Goal: Information Seeking & Learning: Learn about a topic

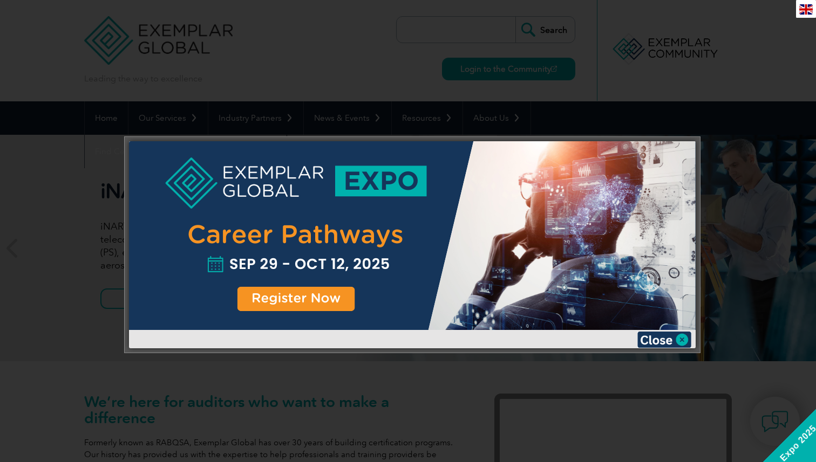
click at [758, 189] on div at bounding box center [408, 231] width 816 height 462
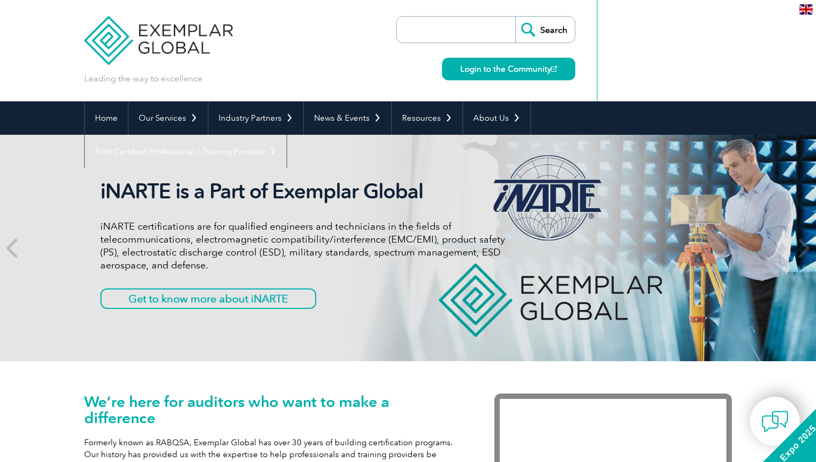
click at [807, 12] on img at bounding box center [805, 9] width 13 height 10
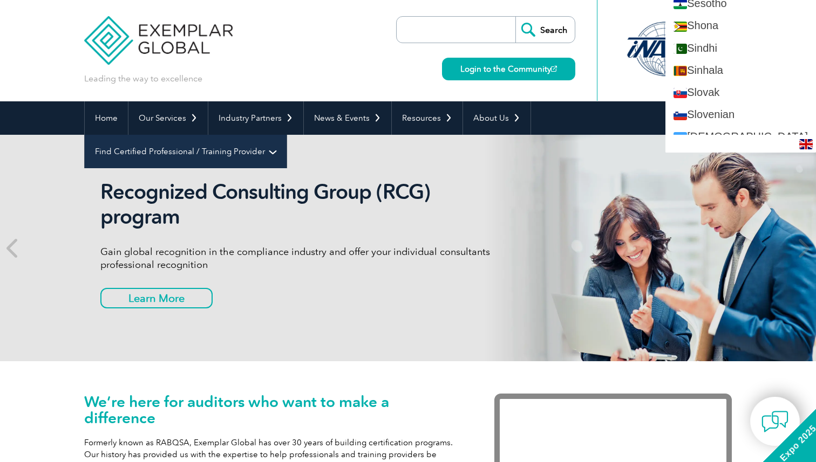
scroll to position [1742, 0]
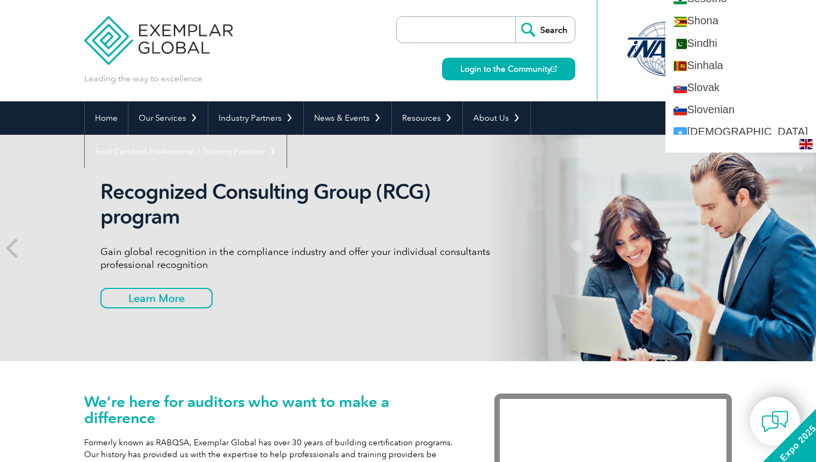
click at [374, 60] on div "Leading the way to excellence Search Login to the Community ▼" at bounding box center [407, 50] width 647 height 101
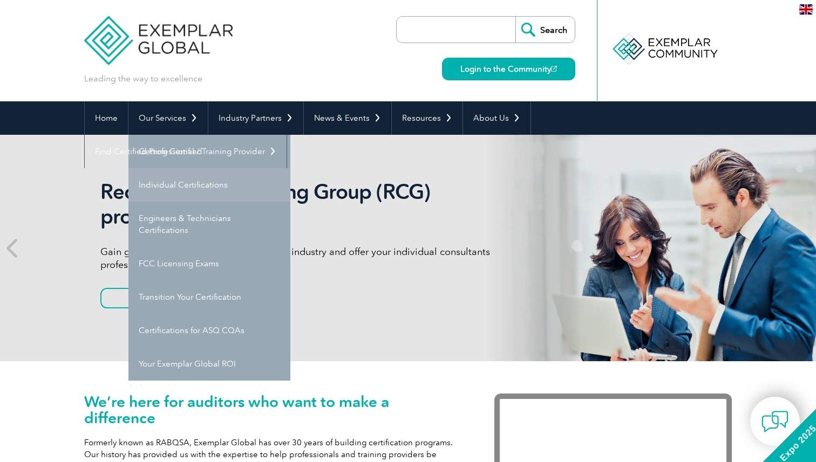
click at [183, 185] on link "Individual Certifications" at bounding box center [209, 184] width 162 height 33
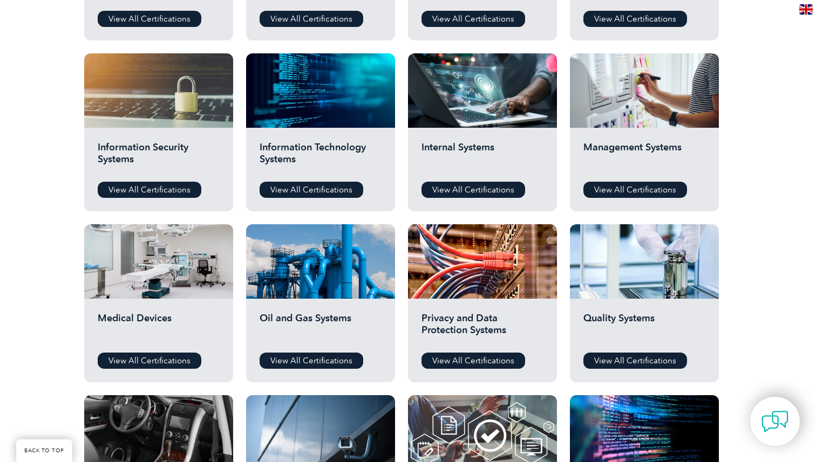
scroll to position [534, 0]
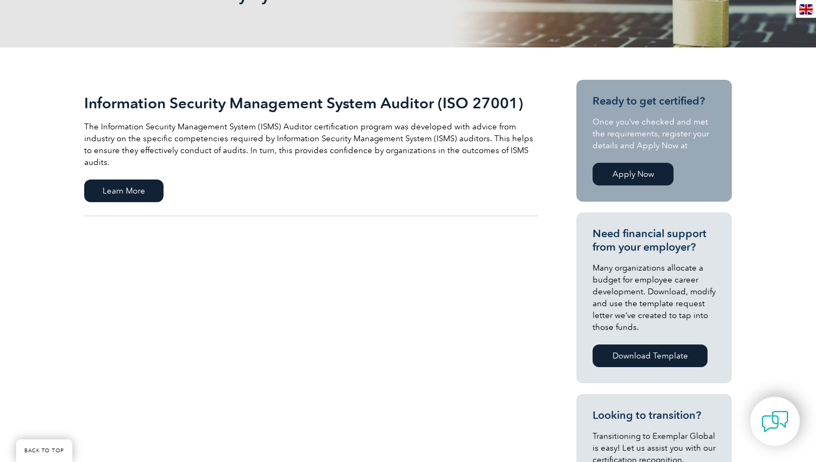
scroll to position [193, 0]
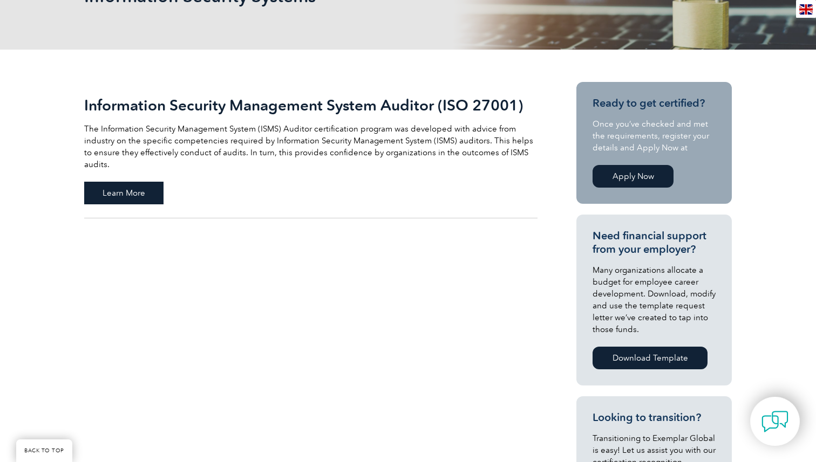
click at [130, 182] on span "Learn More" at bounding box center [123, 193] width 79 height 23
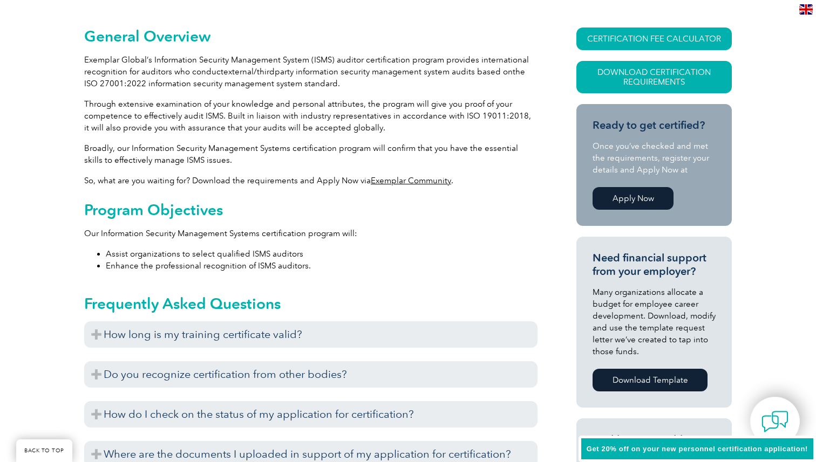
scroll to position [269, 0]
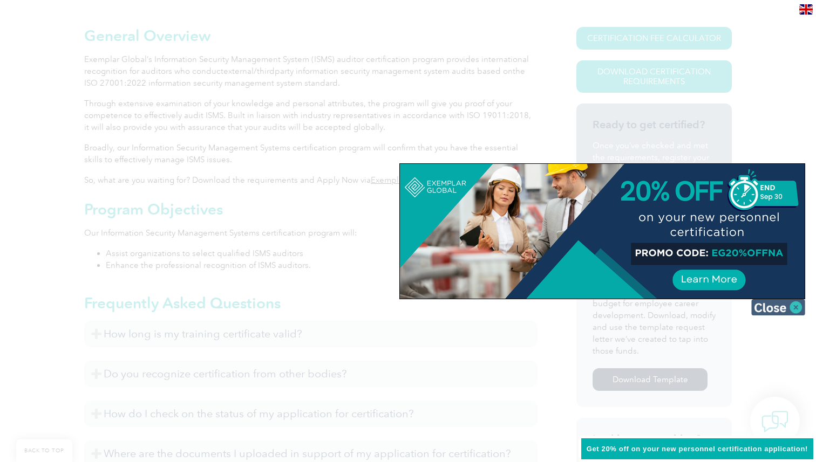
click at [789, 313] on img at bounding box center [778, 307] width 54 height 16
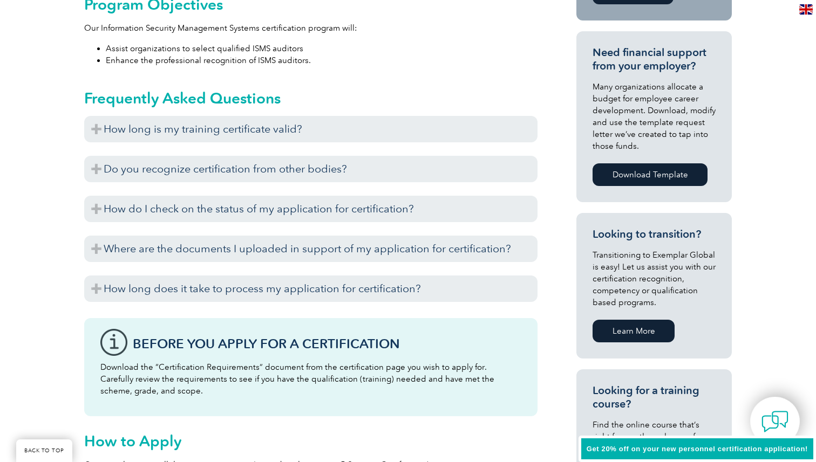
scroll to position [476, 0]
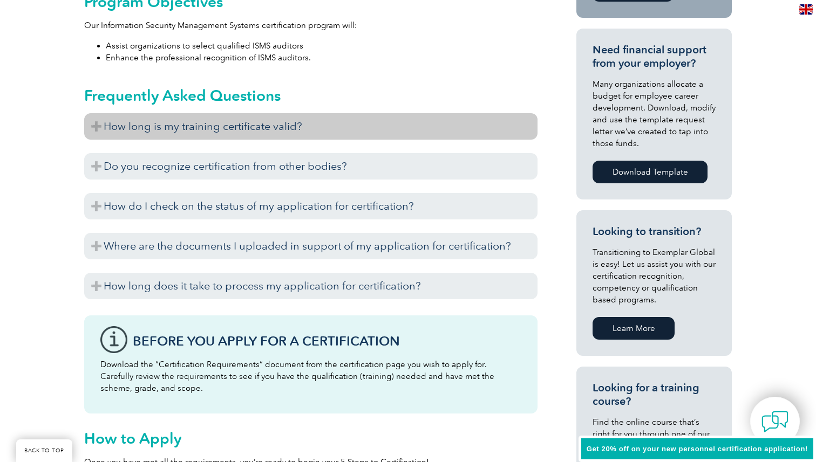
click at [100, 124] on h3 "How long is my training certificate valid?" at bounding box center [310, 126] width 453 height 26
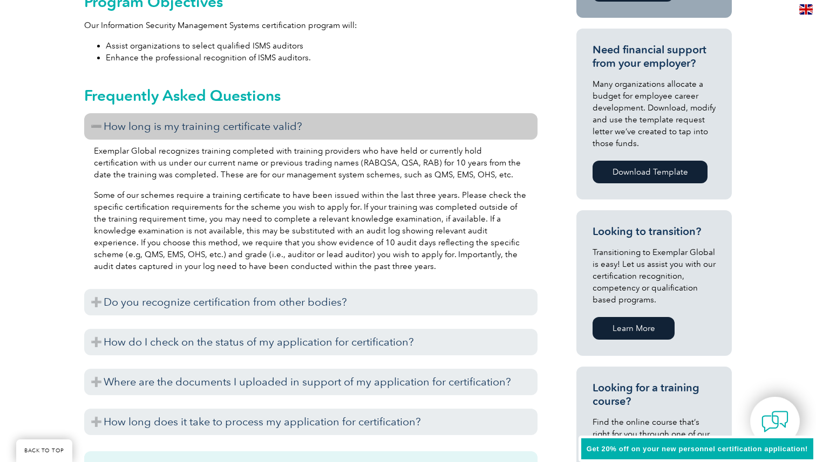
click at [100, 124] on h3 "How long is my training certificate valid?" at bounding box center [310, 126] width 453 height 26
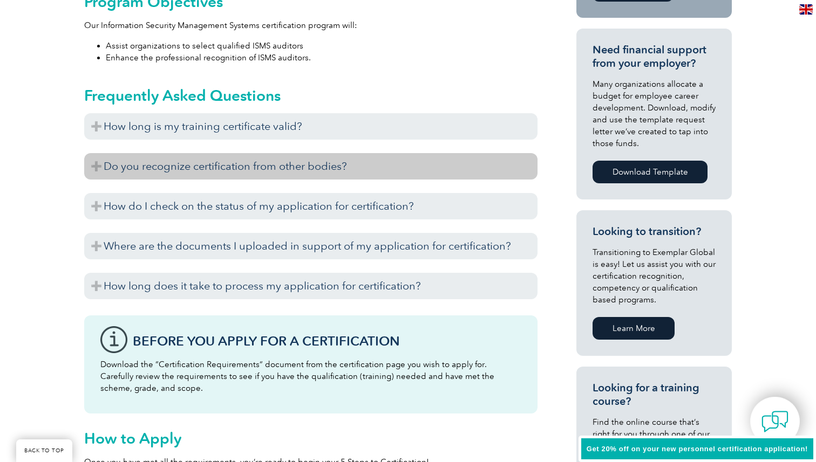
click at [95, 166] on h3 "Do you recognize certification from other bodies?" at bounding box center [310, 166] width 453 height 26
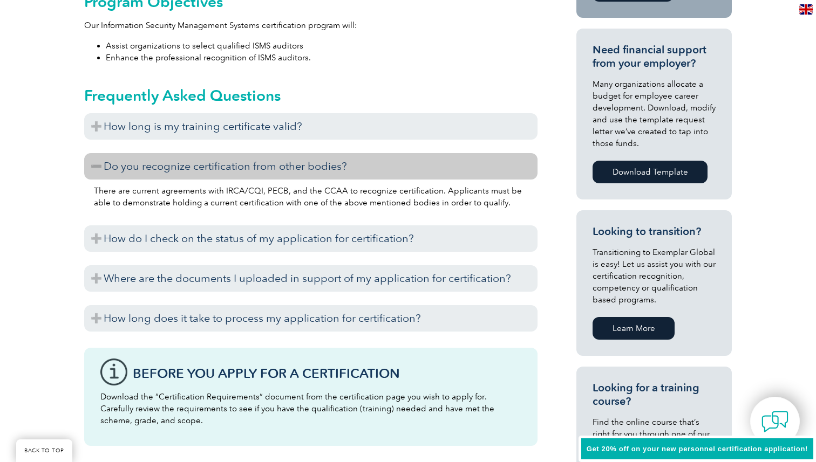
click at [95, 166] on h3 "Do you recognize certification from other bodies?" at bounding box center [310, 166] width 453 height 26
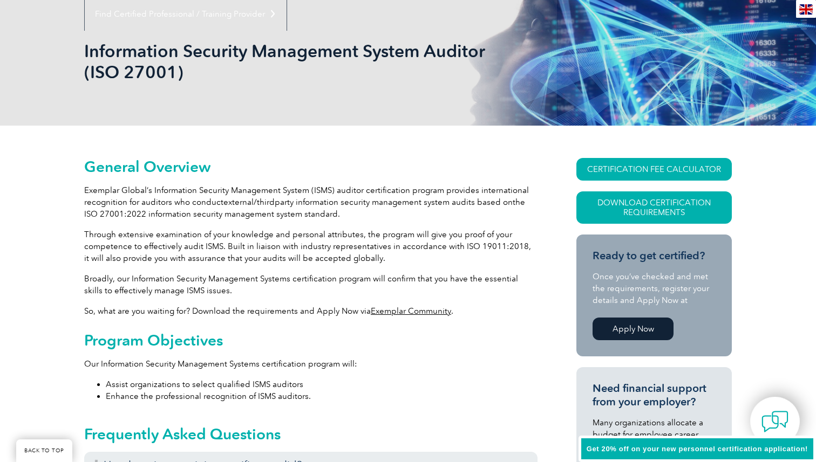
scroll to position [138, 0]
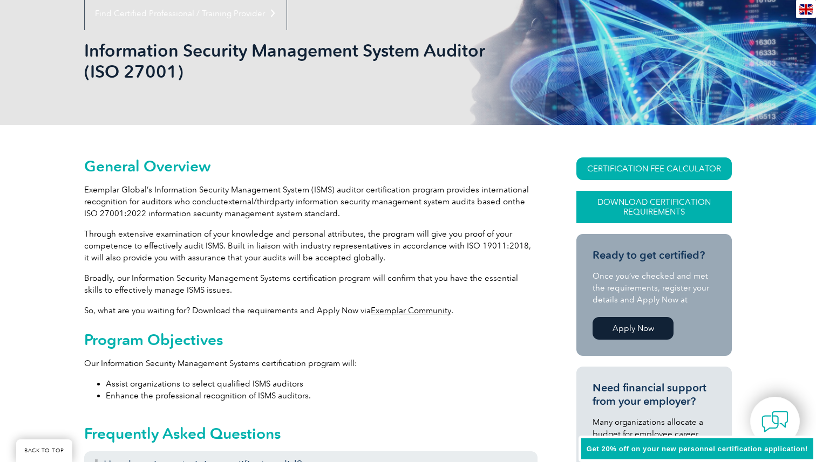
click at [652, 206] on link "Download Certification Requirements" at bounding box center [653, 207] width 155 height 32
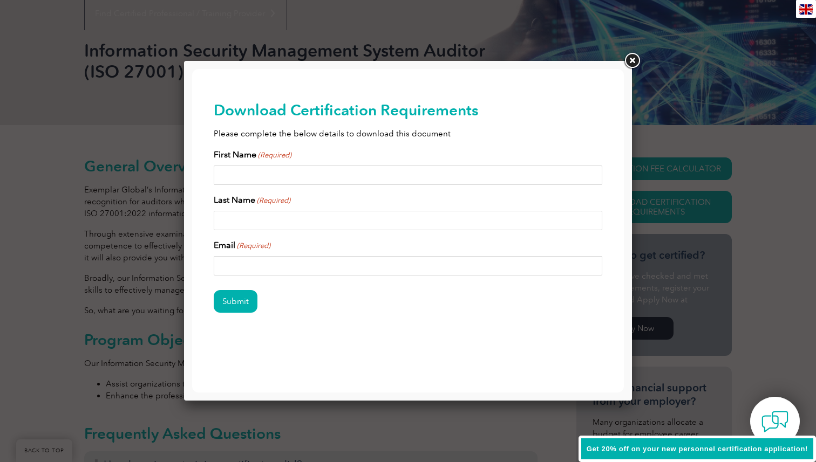
scroll to position [0, 0]
click at [632, 59] on link at bounding box center [631, 60] width 19 height 19
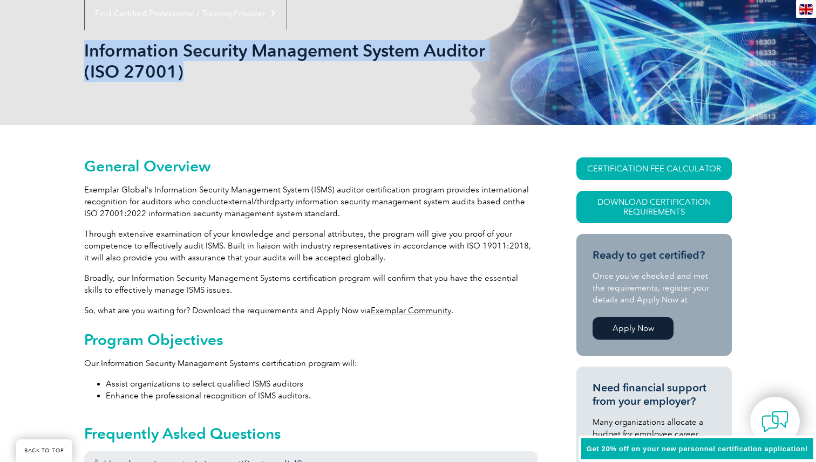
drag, startPoint x: 85, startPoint y: 45, endPoint x: 205, endPoint y: 71, distance: 122.7
click at [205, 71] on h1 "Information Security Management System Auditor (ISO 27001)" at bounding box center [291, 61] width 414 height 42
copy h1 "Information Security Management System Auditor (ISO 27001)"
click at [619, 169] on link "CERTIFICATION FEE CALCULATOR" at bounding box center [653, 169] width 155 height 23
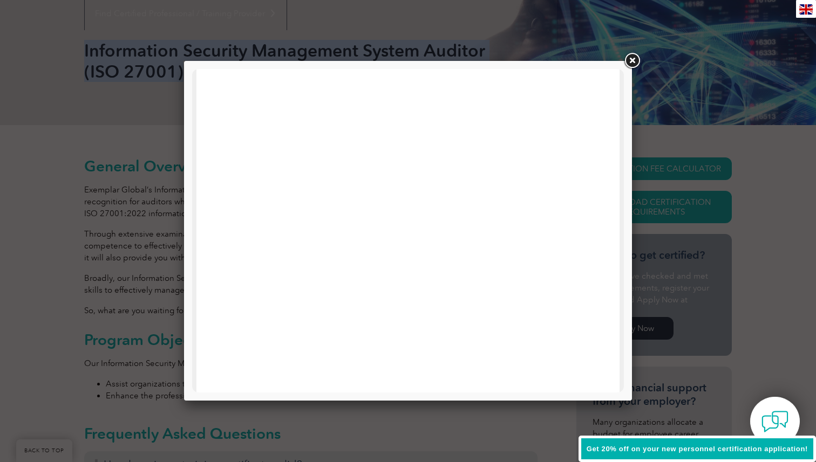
click at [633, 66] on link at bounding box center [631, 60] width 19 height 19
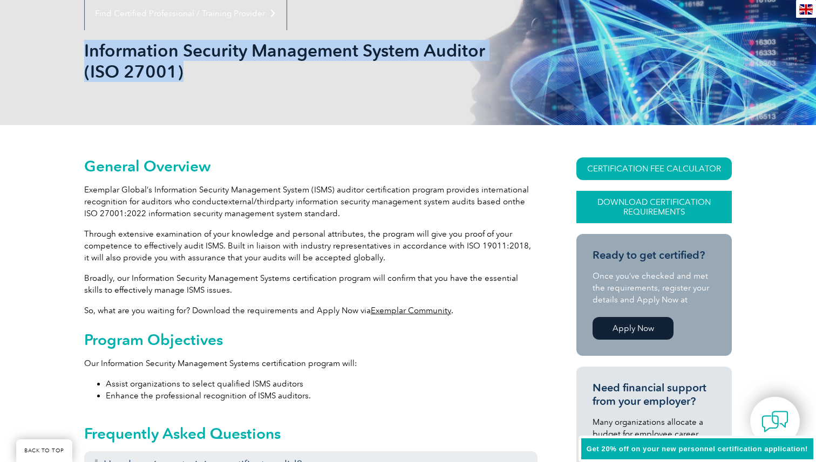
click at [671, 210] on link "Download Certification Requirements" at bounding box center [653, 207] width 155 height 32
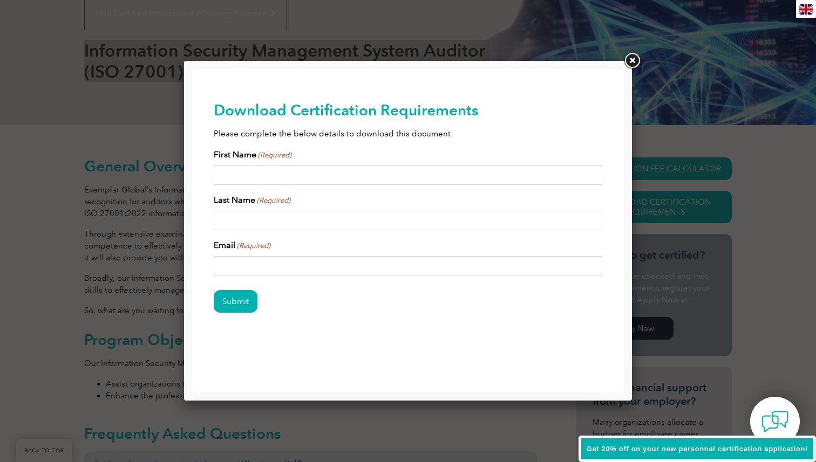
click at [327, 169] on input "First Name (Required)" at bounding box center [408, 175] width 388 height 19
type input "varani"
type input "ramesh"
click at [287, 260] on input "Email (Required)" at bounding box center [408, 265] width 388 height 19
type input "varani12@gmail.com"
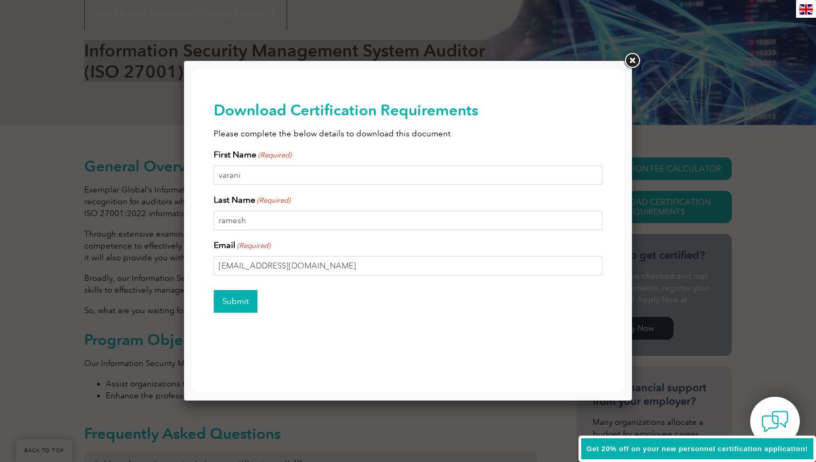
click at [236, 302] on input "Submit" at bounding box center [236, 301] width 44 height 23
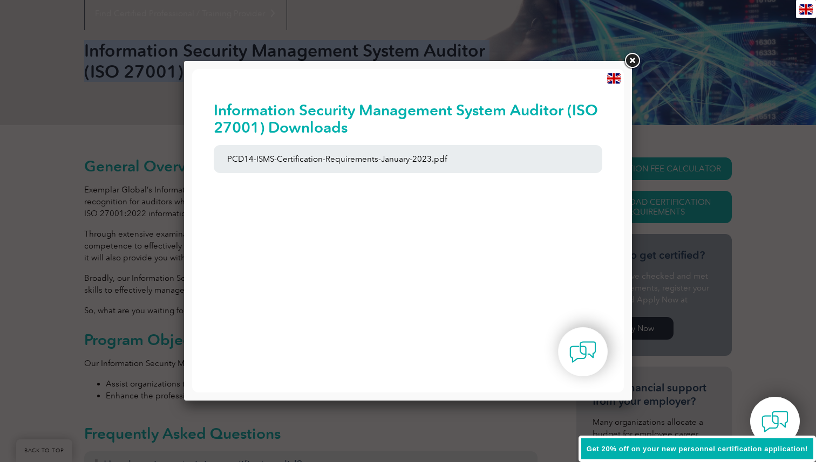
click at [629, 62] on link at bounding box center [631, 60] width 19 height 19
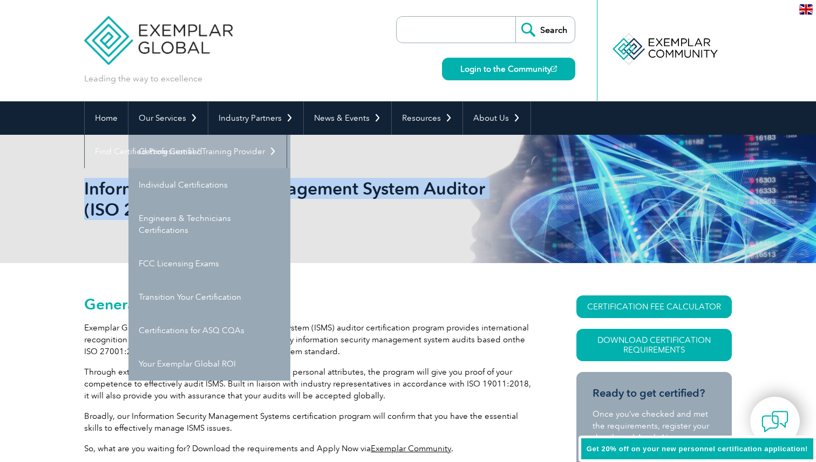
click at [168, 152] on link "Getting Certified" at bounding box center [209, 151] width 162 height 33
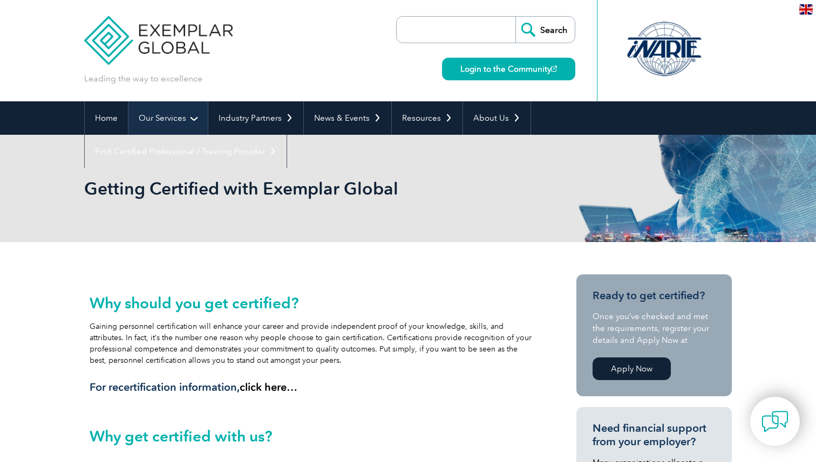
click at [193, 116] on link "Our Services" at bounding box center [167, 117] width 79 height 33
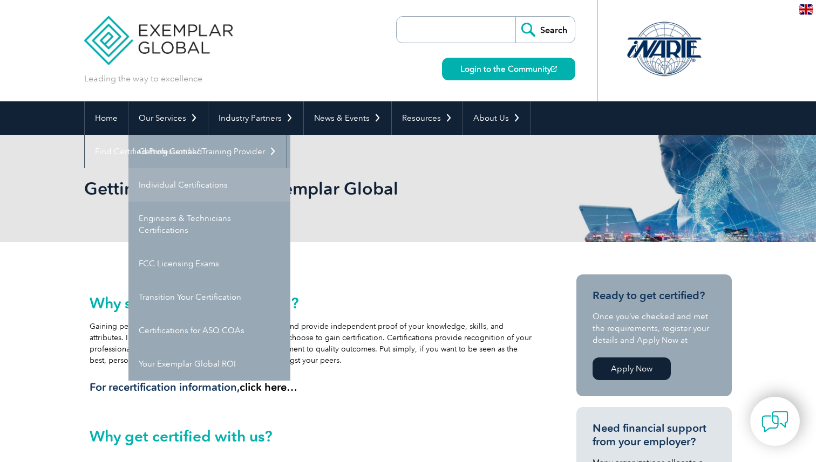
click at [193, 196] on link "Individual Certifications" at bounding box center [209, 184] width 162 height 33
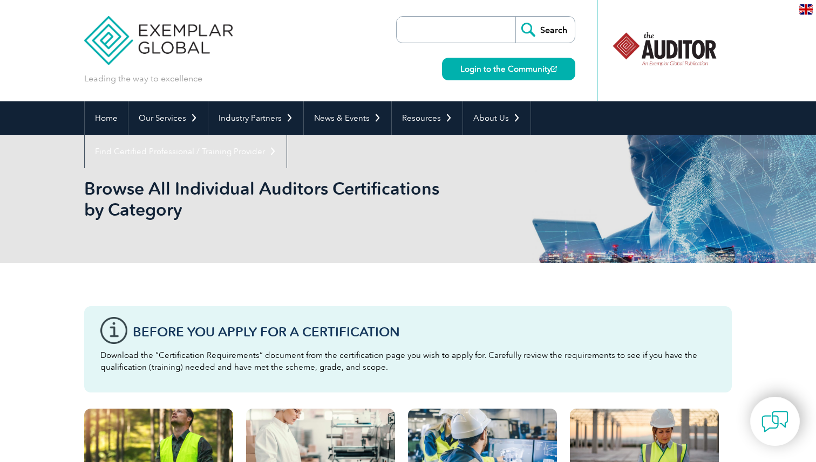
click at [466, 29] on input "search" at bounding box center [458, 30] width 113 height 26
type input "Lead Auditor"
click at [515, 17] on input "Search" at bounding box center [544, 30] width 59 height 26
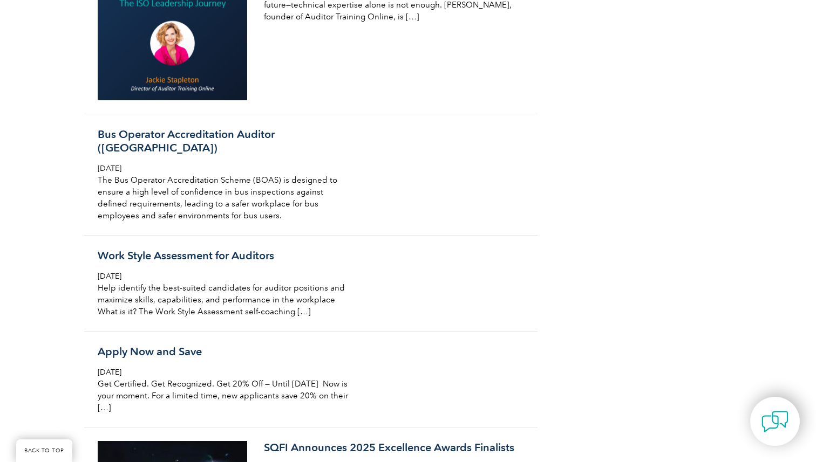
scroll to position [1728, 0]
